Goal: Task Accomplishment & Management: Manage account settings

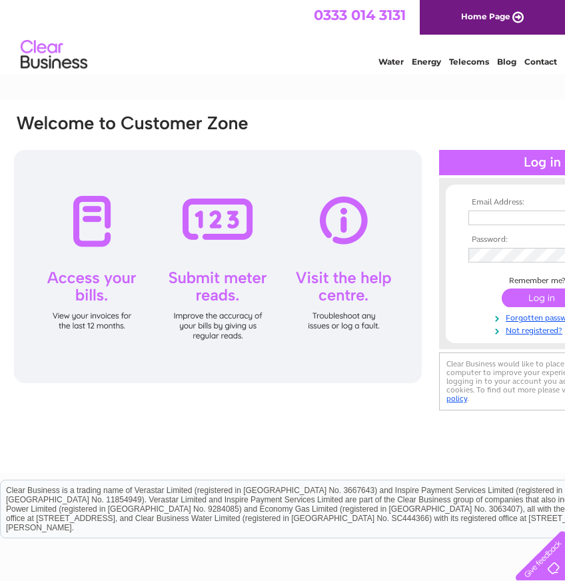
type input "jayne@numberfun.co.uk"
click at [540, 300] on input "submit" at bounding box center [543, 297] width 82 height 19
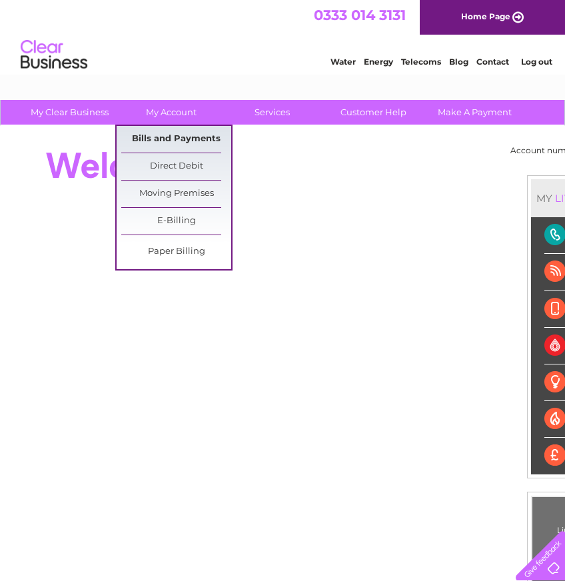
click at [159, 130] on link "Bills and Payments" at bounding box center [176, 139] width 110 height 27
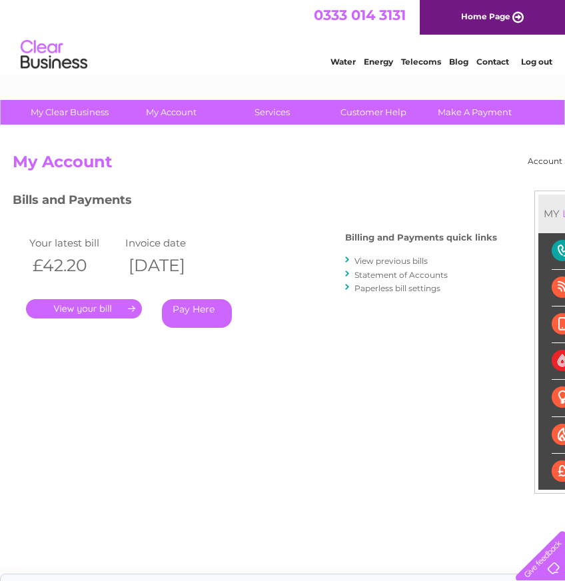
click at [110, 312] on link "." at bounding box center [84, 308] width 116 height 19
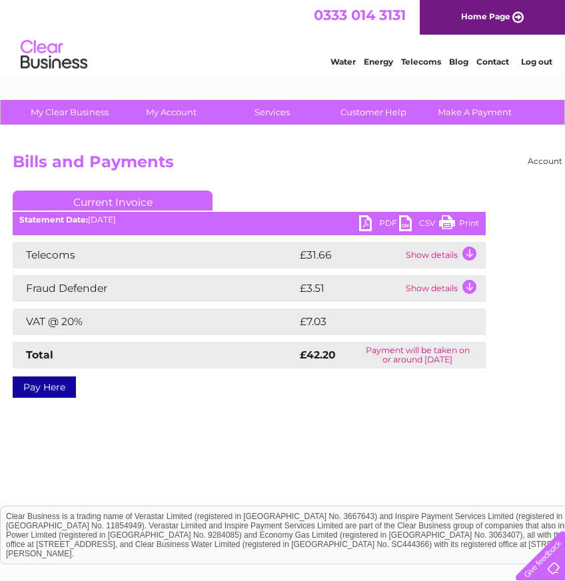
click at [366, 221] on link "PDF" at bounding box center [379, 224] width 40 height 19
